Goal: Check status: Check status

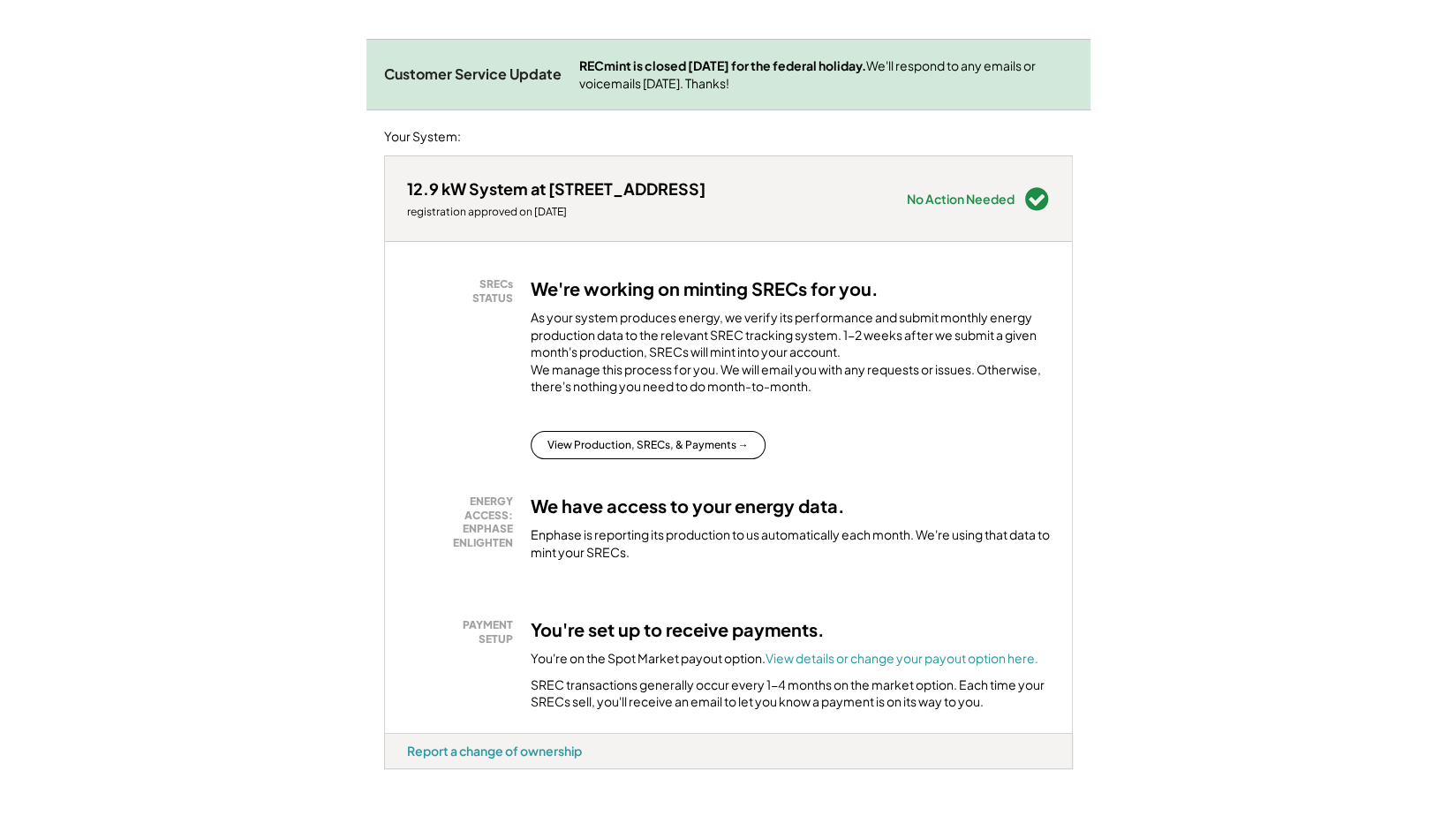
scroll to position [220, 0]
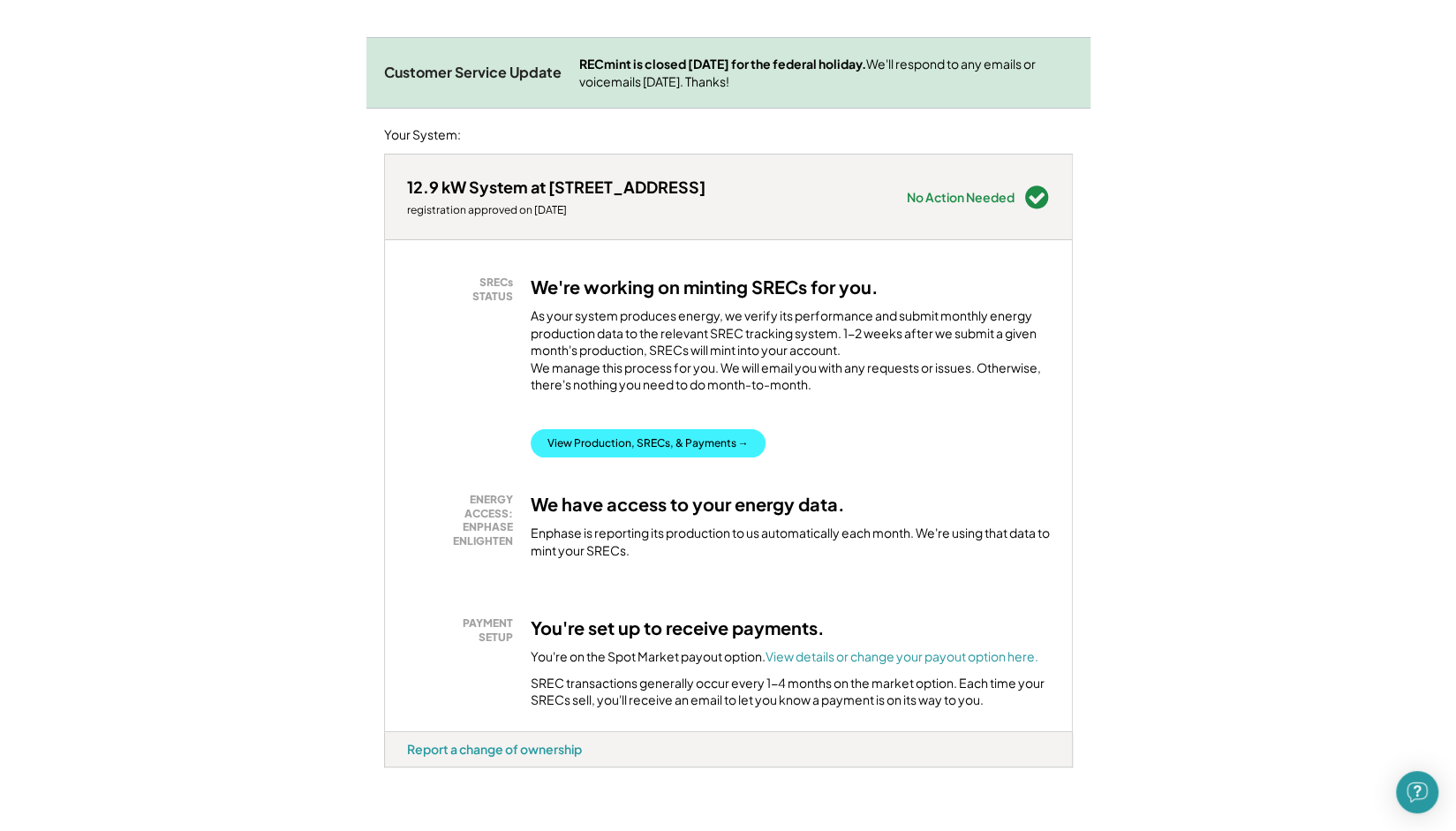
click at [595, 450] on button "View Production, SRECs, & Payments →" at bounding box center [648, 442] width 235 height 28
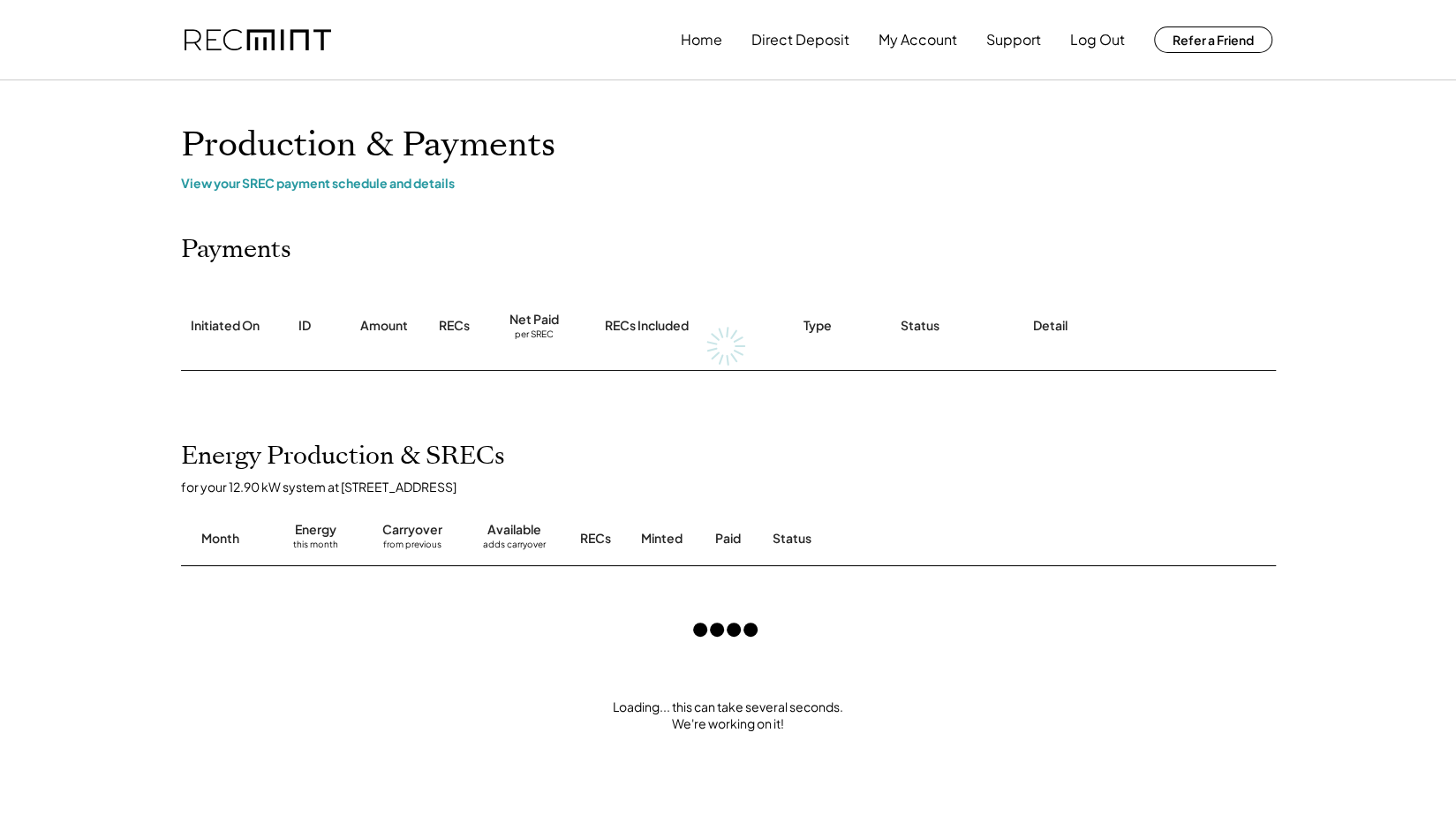
click at [107, 439] on div "Home Direct Deposit My Account Support Log Out Refer a Friend Production & Paym…" at bounding box center [728, 702] width 1456 height 1404
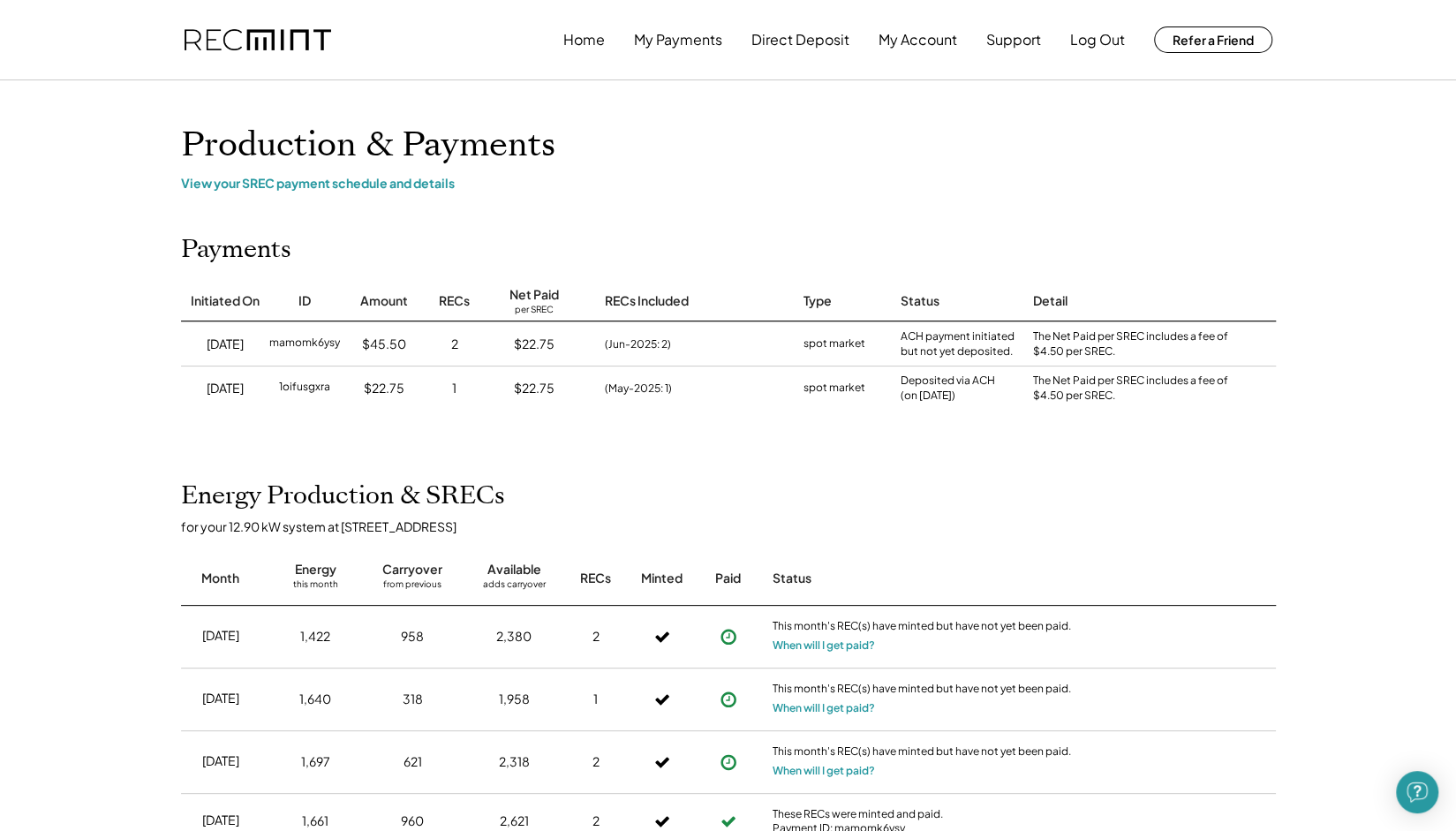
click at [99, 445] on div "Home My Payments Direct Deposit My Account Support Log Out Refer a Friend Produ…" at bounding box center [728, 681] width 1456 height 1363
